Goal: Complete application form

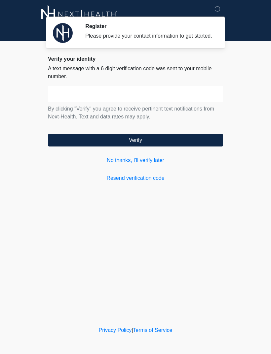
click at [83, 96] on input "text" at bounding box center [135, 94] width 175 height 16
type input "******"
click at [182, 145] on button "Verify" at bounding box center [135, 140] width 175 height 13
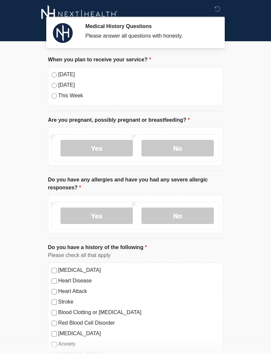
click at [193, 144] on label "No" at bounding box center [177, 148] width 72 height 16
click at [193, 217] on label "No" at bounding box center [177, 216] width 72 height 16
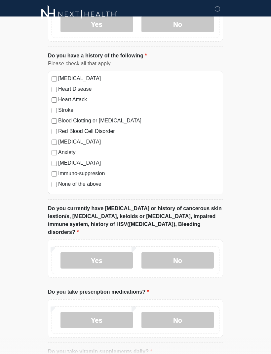
scroll to position [192, 0]
click at [194, 252] on label "No" at bounding box center [177, 260] width 72 height 16
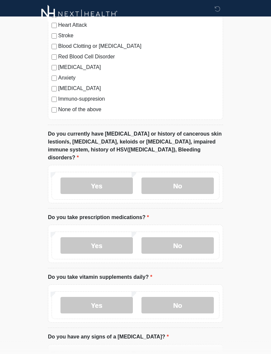
scroll to position [266, 0]
click at [107, 237] on label "Yes" at bounding box center [96, 245] width 72 height 16
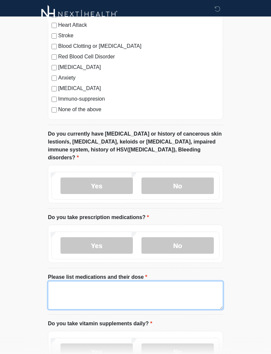
click at [74, 281] on textarea "Please list medications and their dose" at bounding box center [135, 295] width 175 height 28
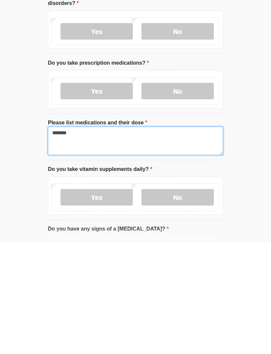
type textarea "*******"
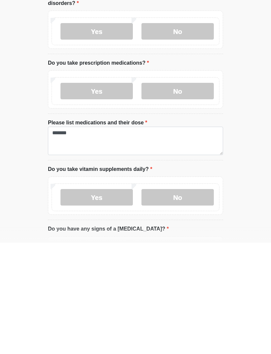
click at [197, 300] on label "No" at bounding box center [177, 308] width 72 height 16
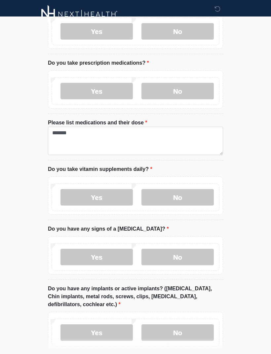
click at [201, 249] on label "No" at bounding box center [177, 257] width 72 height 16
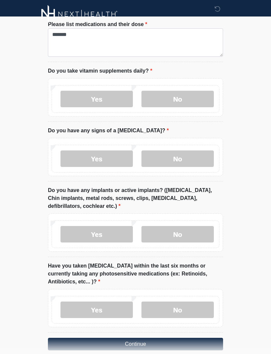
scroll to position [520, 0]
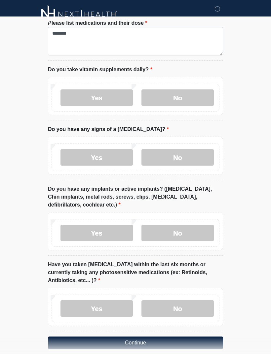
click at [195, 225] on label "No" at bounding box center [177, 233] width 72 height 16
click at [184, 300] on label "No" at bounding box center [177, 308] width 72 height 16
click at [196, 337] on button "Continue" at bounding box center [135, 343] width 175 height 13
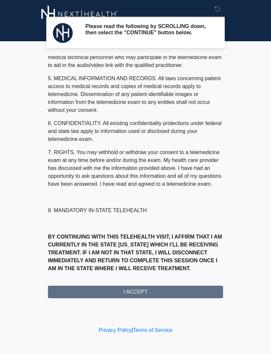
scroll to position [200, 0]
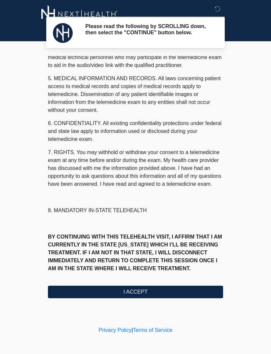
click at [168, 290] on button "I ACCEPT" at bounding box center [135, 292] width 175 height 13
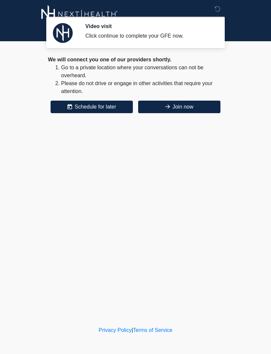
click at [193, 106] on button "Join now" at bounding box center [179, 107] width 82 height 13
